Goal: Task Accomplishment & Management: Use online tool/utility

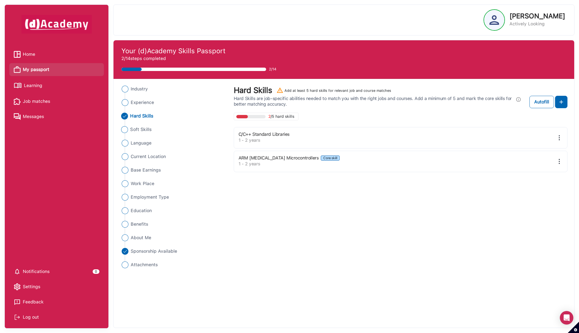
click at [146, 132] on span "Soft Skills" at bounding box center [140, 129] width 21 height 7
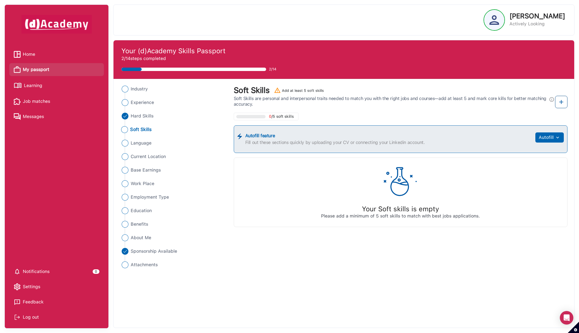
click at [559, 100] on img at bounding box center [561, 102] width 7 height 7
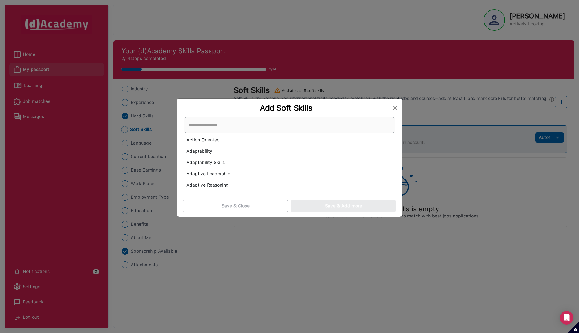
click at [285, 158] on div "Action Oriented Adaptability Adaptability Skills Adaptive Leadership Adaptive R…" at bounding box center [289, 153] width 211 height 73
click at [266, 154] on div "Adaptability" at bounding box center [289, 151] width 211 height 11
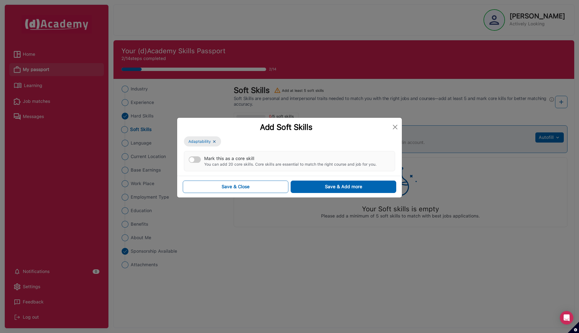
click at [197, 158] on button "Mark this as a core skill You can add 20 core skills. Core skills are essential…" at bounding box center [195, 159] width 12 height 6
click at [305, 187] on button "Save & Add more" at bounding box center [344, 186] width 106 height 12
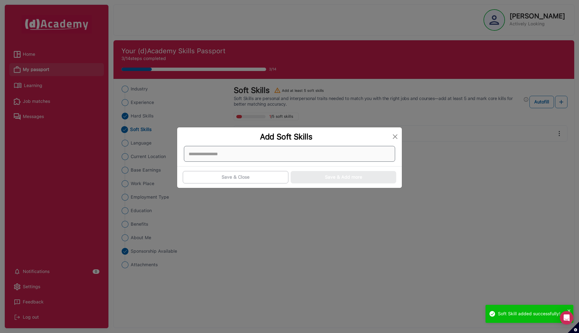
click at [253, 157] on div at bounding box center [289, 154] width 211 height 16
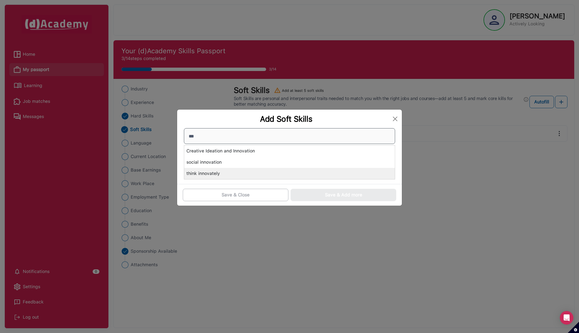
type input "***"
click at [250, 174] on div "think innovately" at bounding box center [289, 173] width 211 height 11
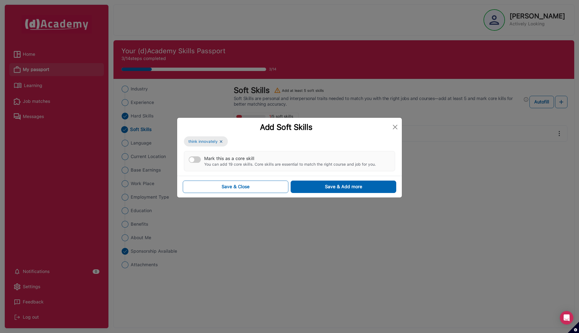
click at [195, 159] on button "Mark this as a core skill You can add 19 core skills. Core skills are essential…" at bounding box center [195, 159] width 12 height 6
click at [323, 188] on button "Save & Add more" at bounding box center [344, 186] width 106 height 12
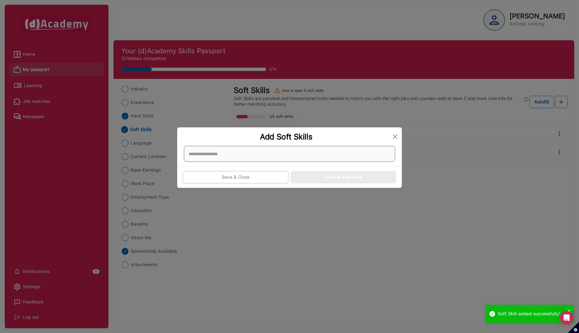
click at [269, 155] on div at bounding box center [289, 154] width 211 height 16
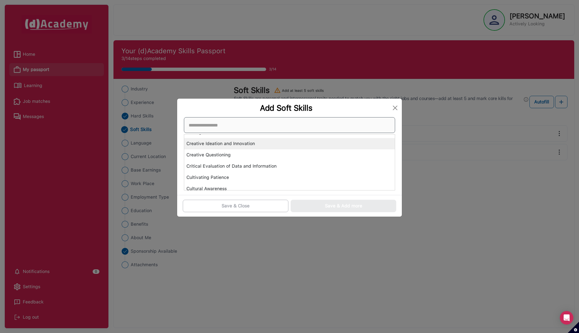
scroll to position [583, 0]
